Goal: Communication & Community: Share content

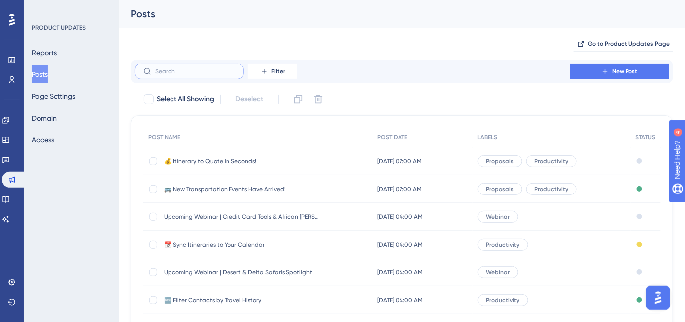
click at [195, 69] on input "text" at bounding box center [195, 71] width 80 height 7
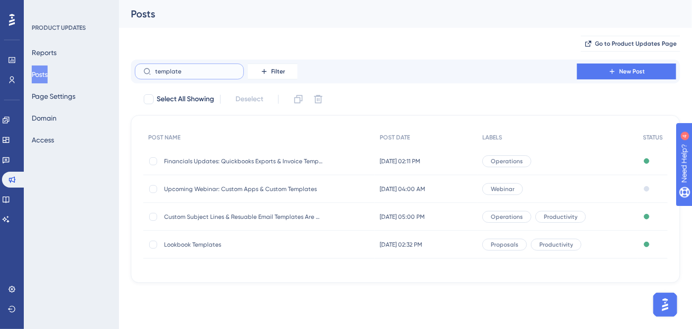
type input "template"
click at [9, 119] on icon at bounding box center [5, 120] width 6 height 6
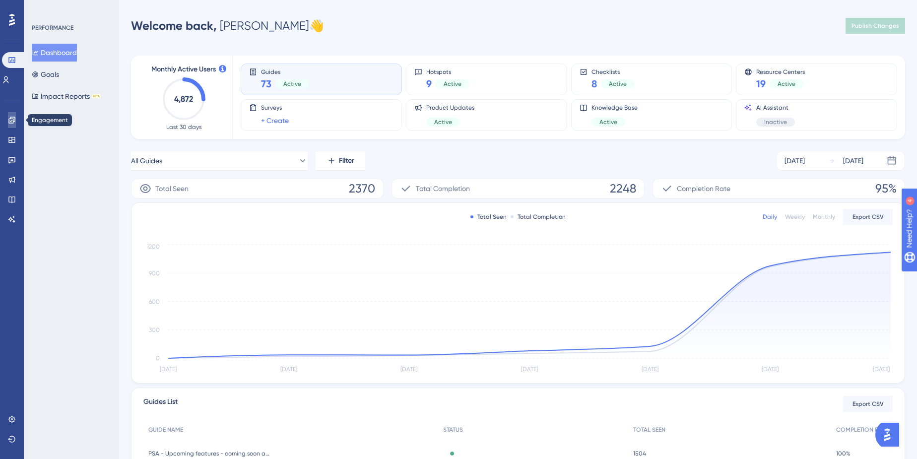
click at [8, 120] on link at bounding box center [12, 120] width 8 height 16
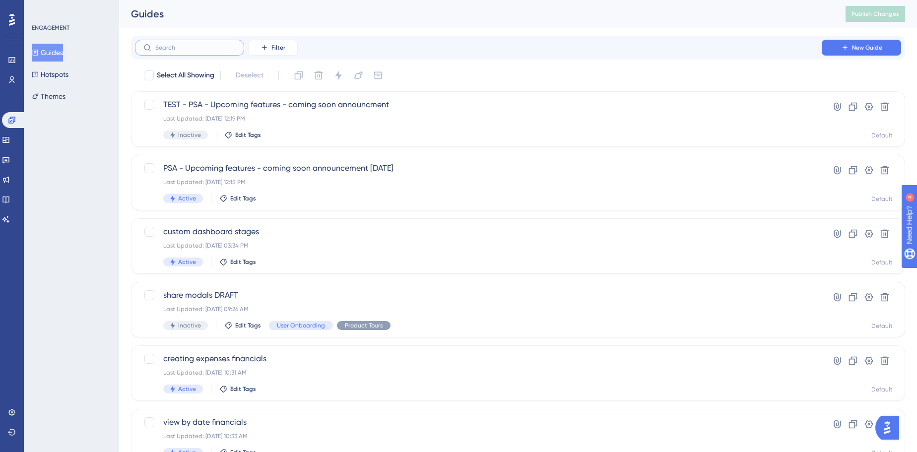
click at [223, 48] on input "text" at bounding box center [195, 47] width 80 height 7
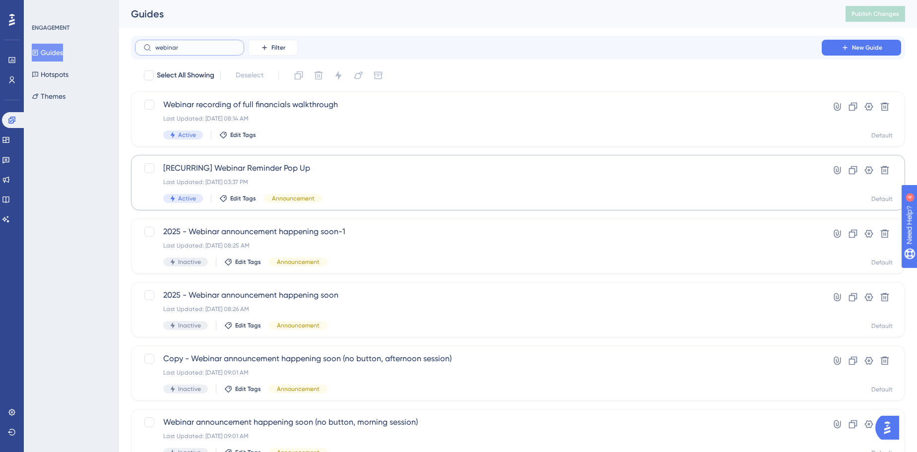
type input "webinar"
click at [324, 173] on span "[RECURRING] Webinar Reminder Pop Up" at bounding box center [478, 168] width 630 height 12
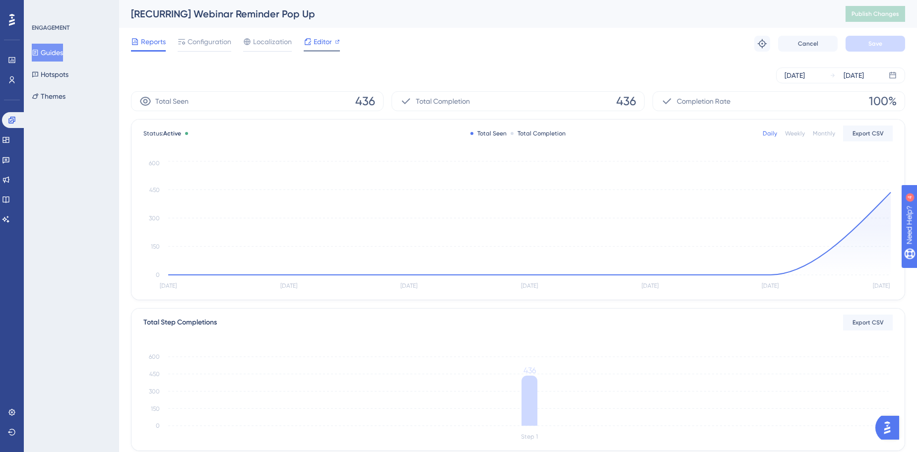
click at [311, 41] on div "Editor" at bounding box center [322, 42] width 36 height 12
click at [230, 45] on span "Configuration" at bounding box center [209, 42] width 44 height 12
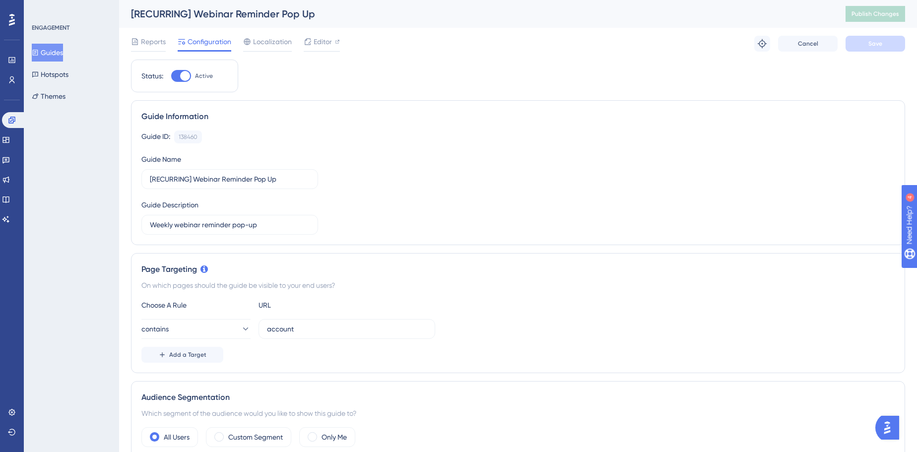
click at [188, 74] on div at bounding box center [185, 76] width 10 height 10
click at [171, 76] on input "Active" at bounding box center [171, 76] width 0 height 0
checkbox input "false"
click at [870, 52] on div "Reports Configuration Localization Editor Cancel Save" at bounding box center [518, 44] width 774 height 32
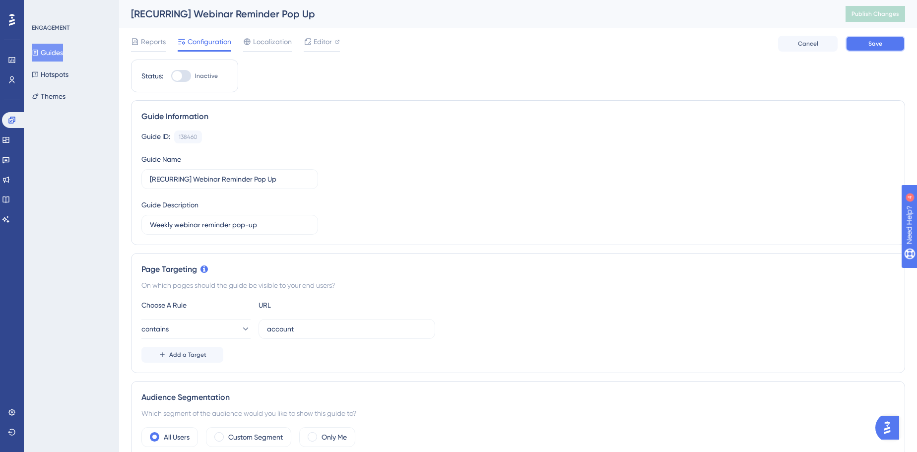
click at [870, 48] on button "Save" at bounding box center [875, 44] width 60 height 16
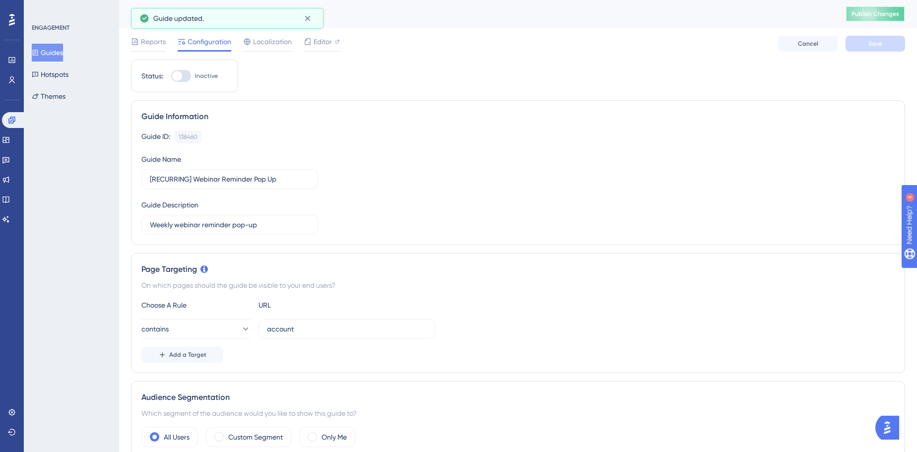
click at [886, 13] on span "Publish Changes" at bounding box center [875, 14] width 48 height 8
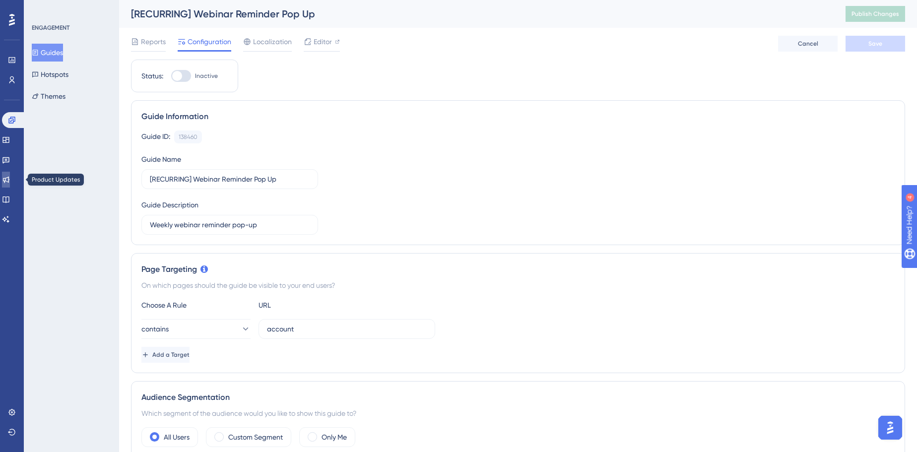
click at [10, 177] on icon at bounding box center [6, 180] width 8 height 8
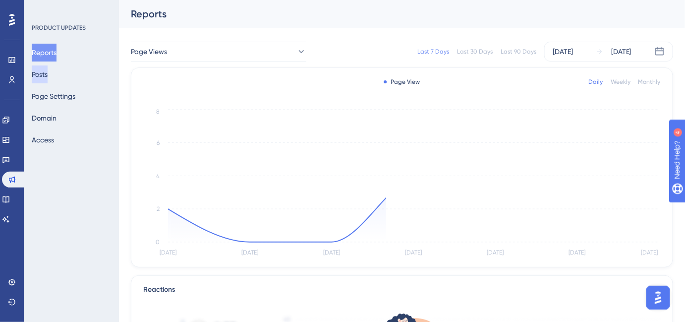
click at [48, 78] on button "Posts" at bounding box center [40, 74] width 16 height 18
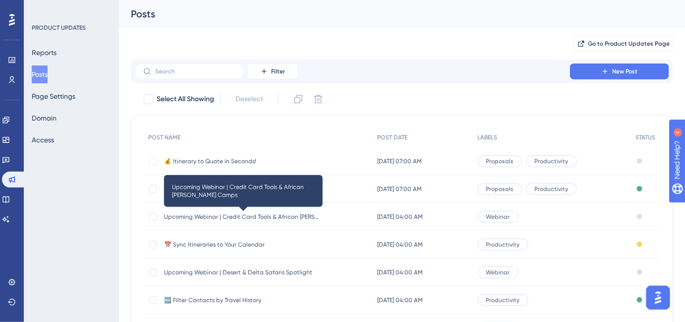
click at [231, 214] on span "Upcoming Webinar | Credit Card Tools & African [PERSON_NAME] Camps" at bounding box center [243, 217] width 159 height 8
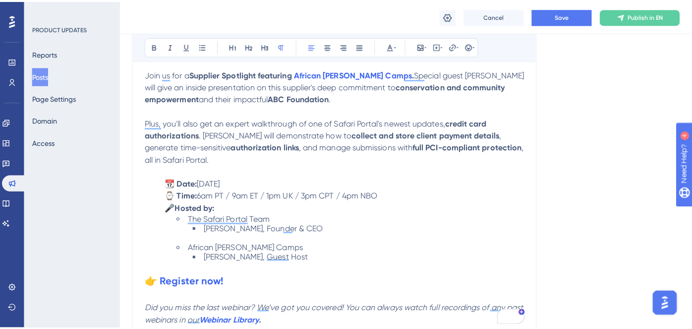
scroll to position [390, 0]
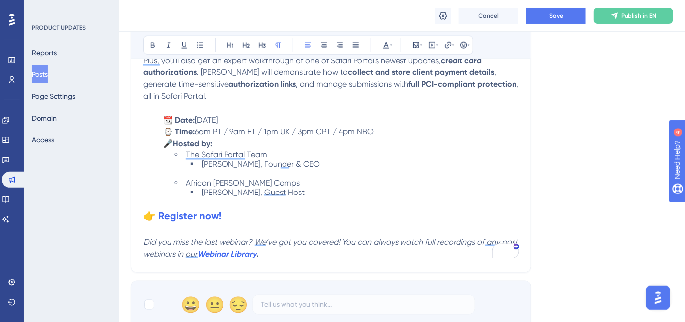
click at [45, 71] on button "Posts" at bounding box center [40, 74] width 16 height 18
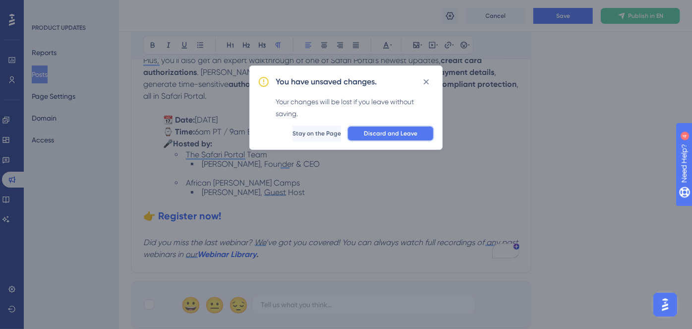
click at [400, 135] on span "Discard and Leave" at bounding box center [391, 133] width 54 height 8
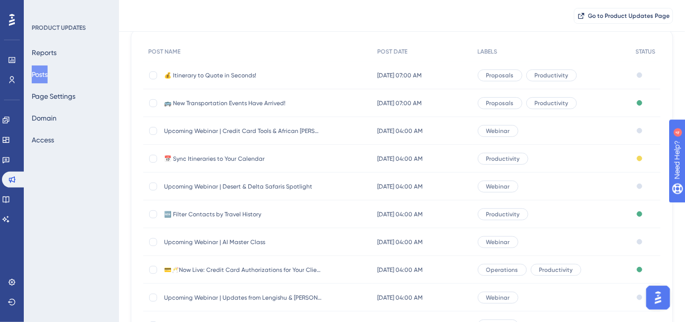
click at [285, 187] on span "Upcoming Webinar | Desert & Delta Safaris Spotlight" at bounding box center [243, 187] width 159 height 8
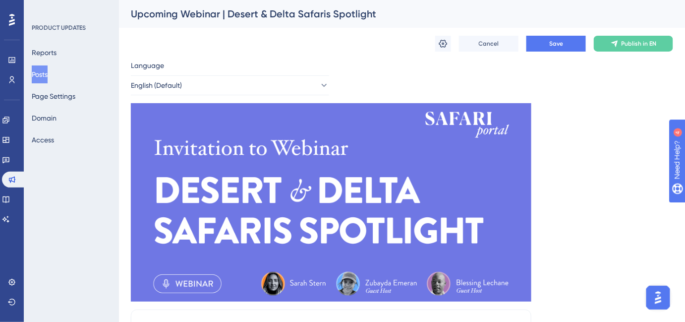
click at [48, 71] on button "Posts" at bounding box center [40, 74] width 16 height 18
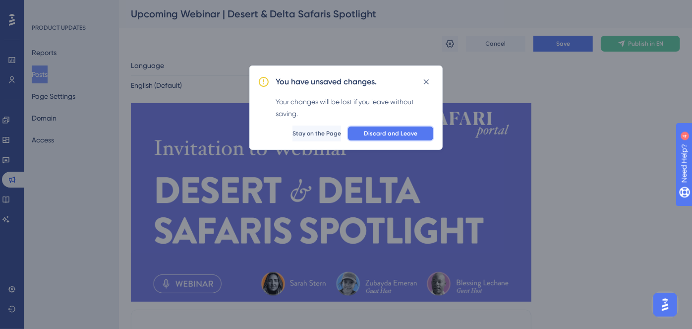
click at [403, 133] on span "Discard and Leave" at bounding box center [391, 133] width 54 height 8
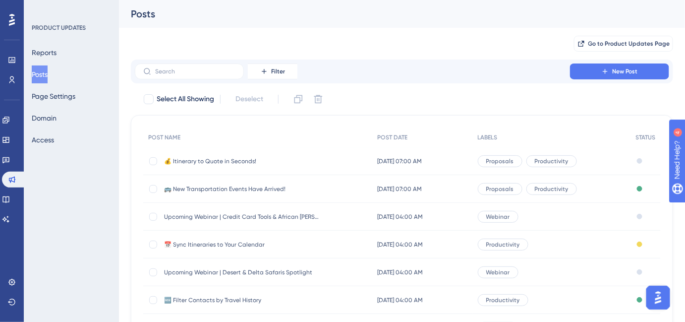
scroll to position [90, 0]
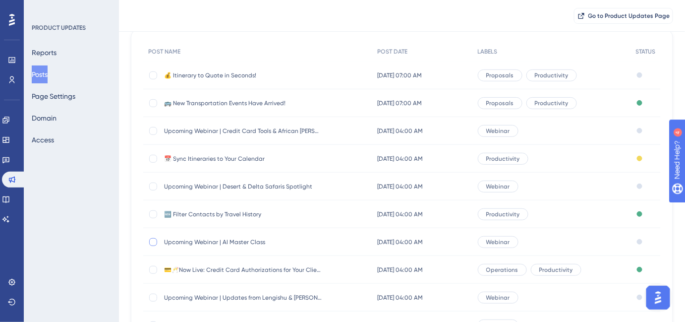
click at [153, 241] on div at bounding box center [153, 242] width 8 height 8
checkbox input "true"
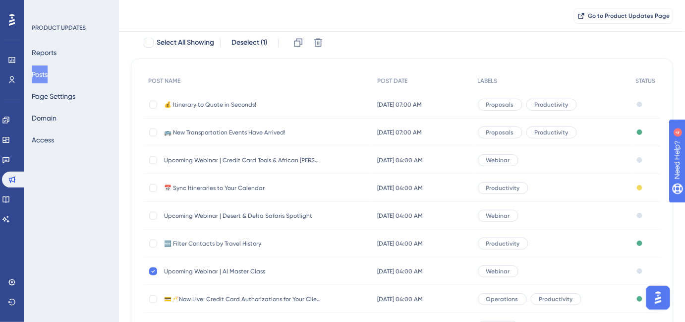
scroll to position [45, 0]
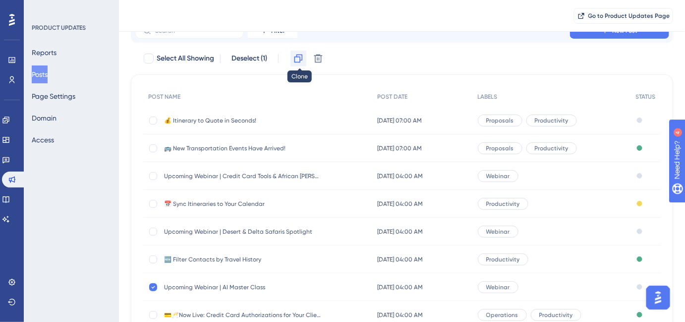
click at [303, 62] on icon at bounding box center [299, 59] width 10 height 10
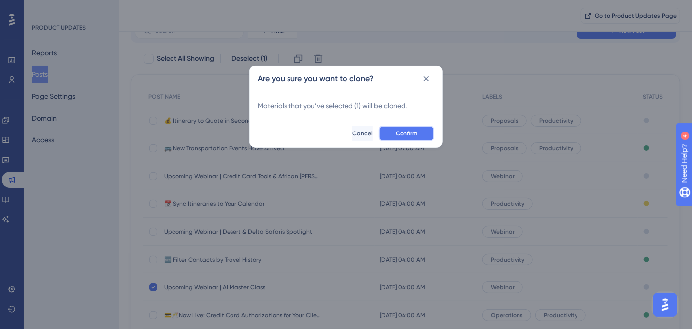
click at [412, 131] on span "Confirm" at bounding box center [407, 133] width 22 height 8
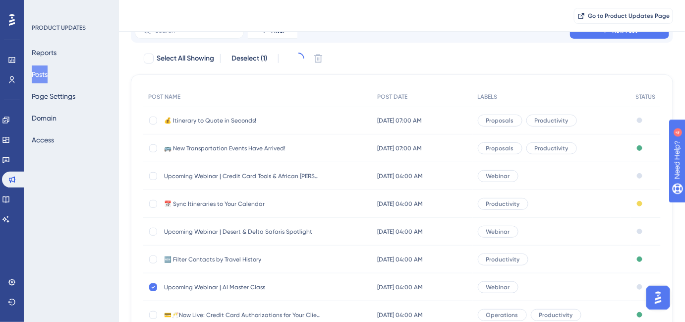
scroll to position [0, 0]
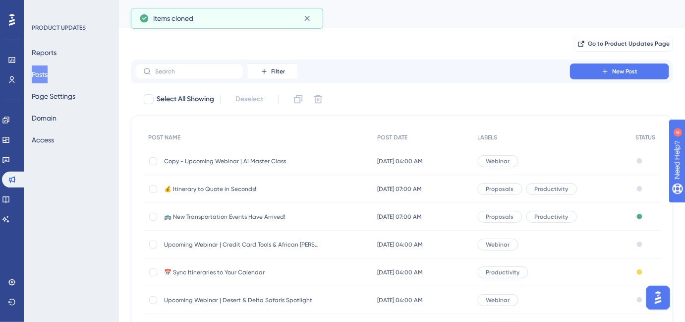
click at [213, 159] on span "Copy - Upcoming Webinar | AI Master Class" at bounding box center [243, 161] width 159 height 8
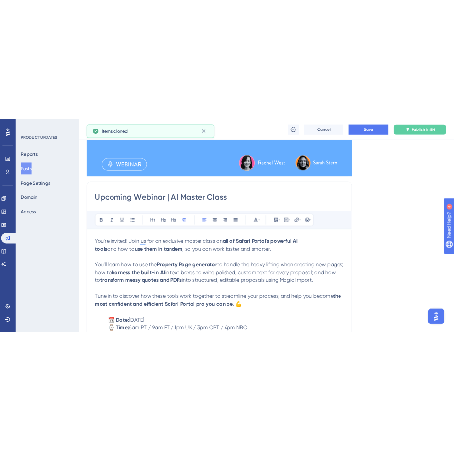
scroll to position [285, 0]
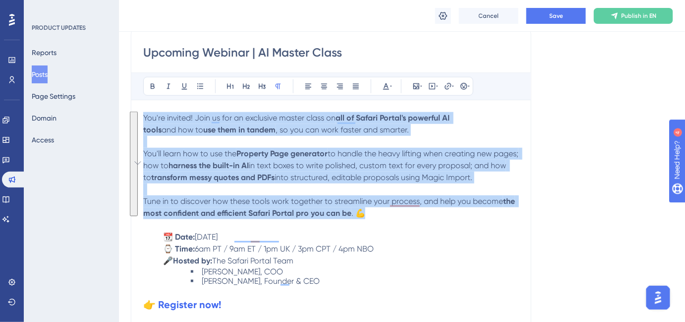
drag, startPoint x: 371, startPoint y: 214, endPoint x: 128, endPoint y: 111, distance: 264.0
click at [128, 111] on div "Performance Users Engagement Widgets Feedback Product Updates Knowledge Base AI…" at bounding box center [402, 249] width 566 height 1068
click at [300, 184] on p "To enrich screen reader interactions, please activate Accessibility in Grammarl…" at bounding box center [331, 190] width 376 height 12
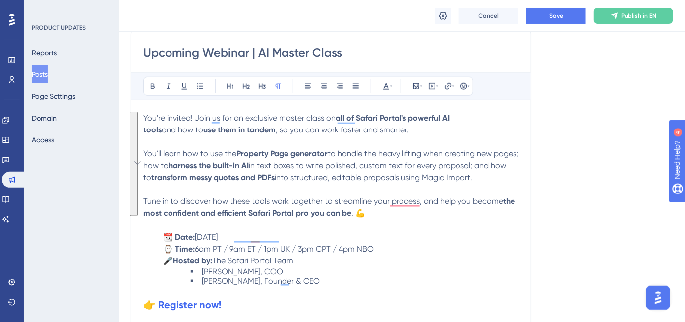
click at [380, 219] on p "To enrich screen reader interactions, please activate Accessibility in Grammarl…" at bounding box center [331, 225] width 376 height 12
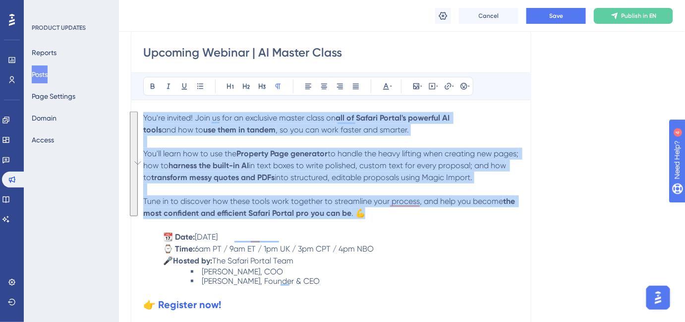
drag, startPoint x: 377, startPoint y: 214, endPoint x: 143, endPoint y: 111, distance: 255.6
click at [143, 110] on div "Bold Italic Underline Bullet Point Heading 1 Heading 2 Heading 3 Normal Align L…" at bounding box center [331, 210] width 376 height 277
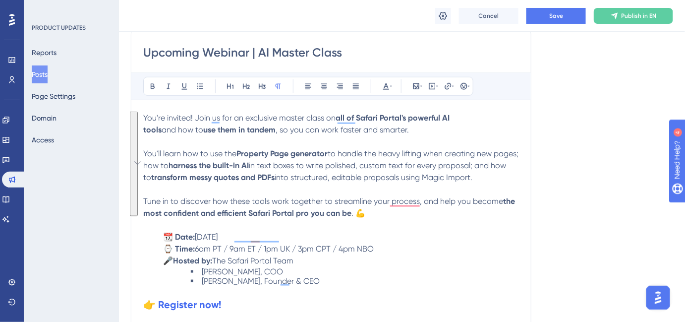
drag, startPoint x: 179, startPoint y: 121, endPoint x: 609, endPoint y: 261, distance: 452.6
click at [644, 273] on div "Language English (Default) Insert an Image Delete Upcoming Webinar | AI Master …" at bounding box center [402, 97] width 543 height 639
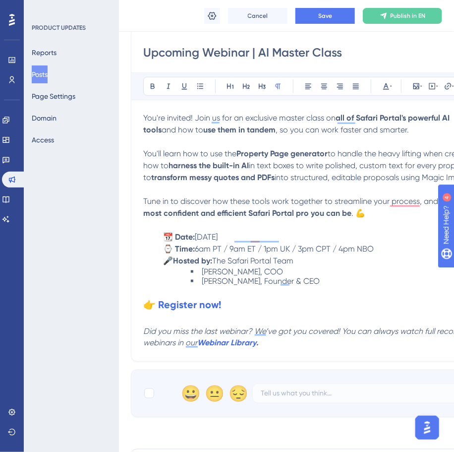
click at [311, 189] on p "To enrich screen reader interactions, please activate Accessibility in Grammarl…" at bounding box center [331, 190] width 376 height 12
drag, startPoint x: 346, startPoint y: 56, endPoint x: 258, endPoint y: 53, distance: 87.8
click at [258, 53] on input "Upcoming Webinar | AI Master Class" at bounding box center [331, 53] width 376 height 16
paste input "Credit Card Tools & African [PERSON_NAME] Camp"
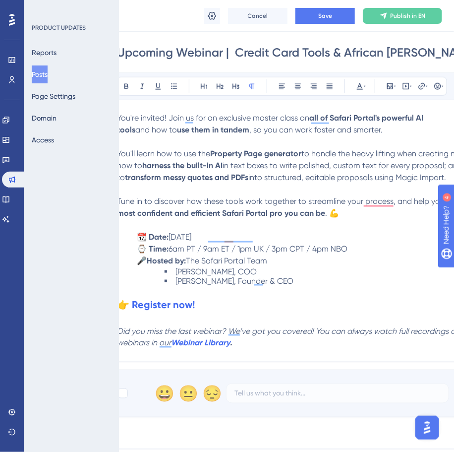
type input "Upcoming Webinar | Credit Card Tools & African [PERSON_NAME] Camps"
